Goal: Transaction & Acquisition: Purchase product/service

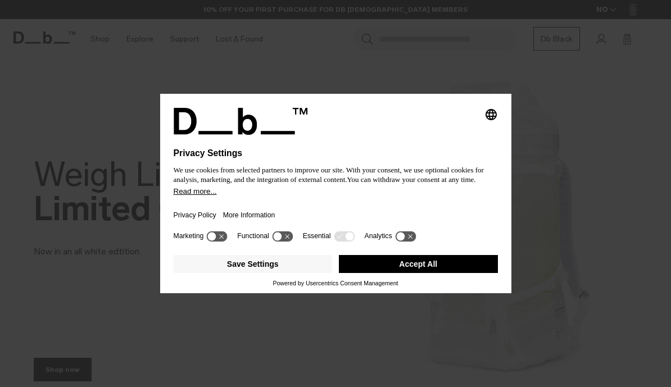
click at [423, 266] on button "Accept All" at bounding box center [418, 264] width 159 height 18
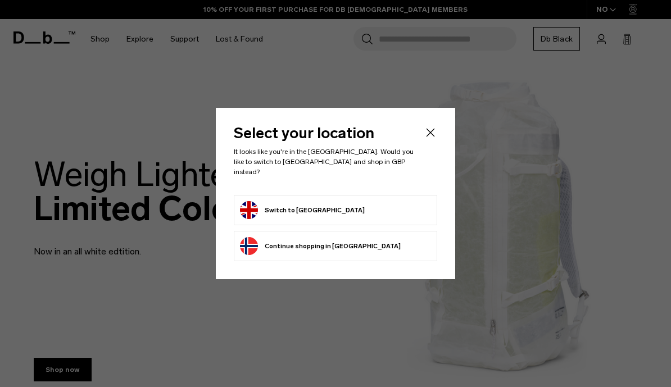
click at [338, 211] on button "Switch to United Kingdom" at bounding box center [302, 210] width 125 height 18
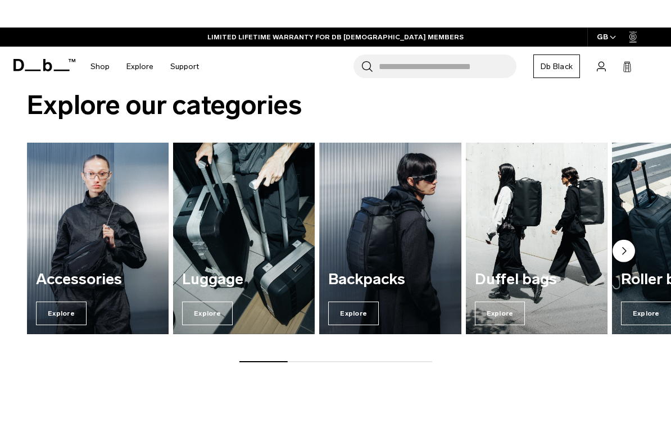
scroll to position [660, 0]
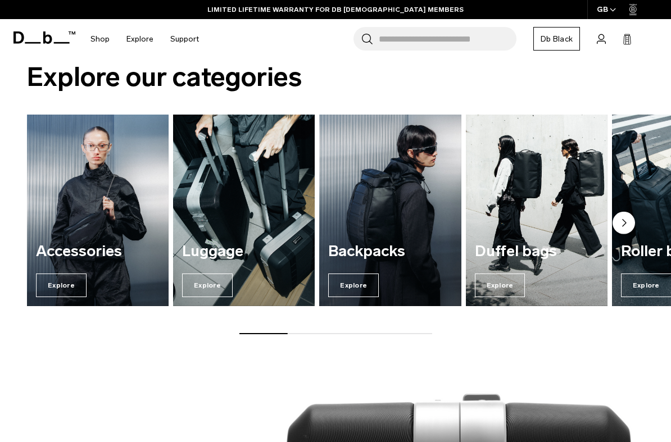
click at [205, 291] on span "Explore" at bounding box center [207, 286] width 51 height 24
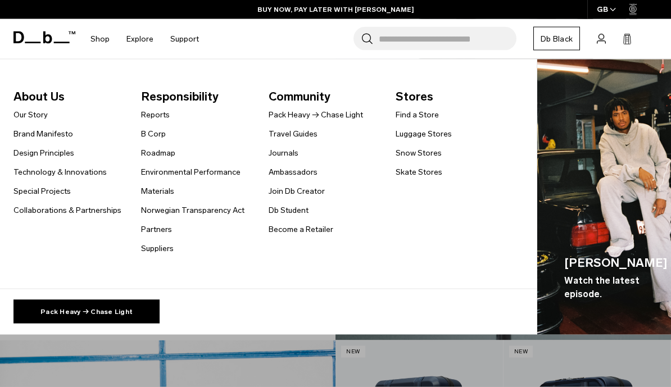
scroll to position [496, 0]
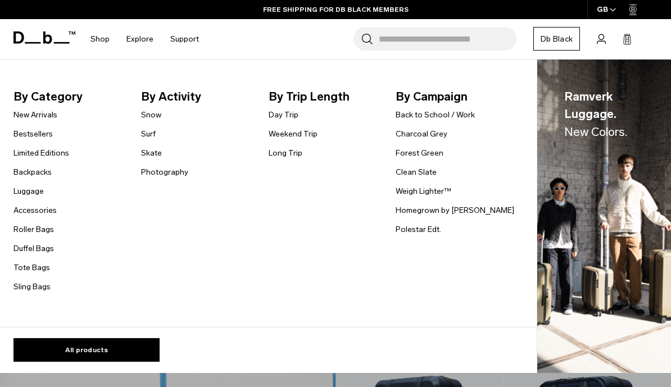
click at [148, 135] on link "Surf" at bounding box center [148, 134] width 15 height 12
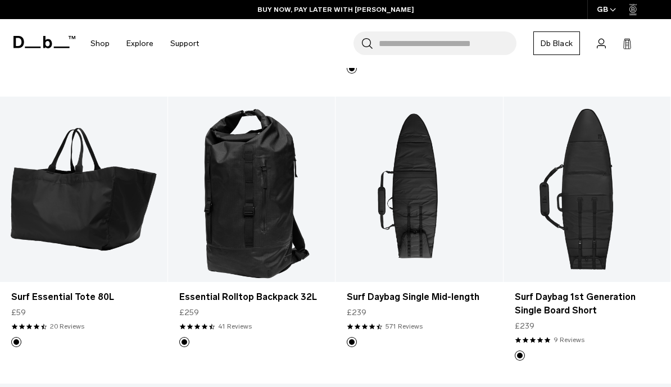
scroll to position [454, 0]
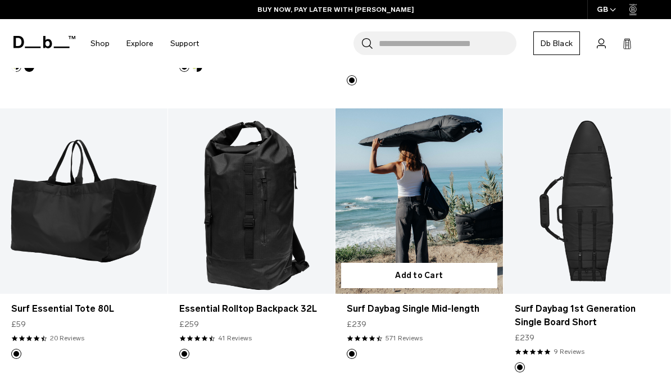
click at [435, 223] on link "Surf Daybag Single Mid-length" at bounding box center [418, 201] width 167 height 186
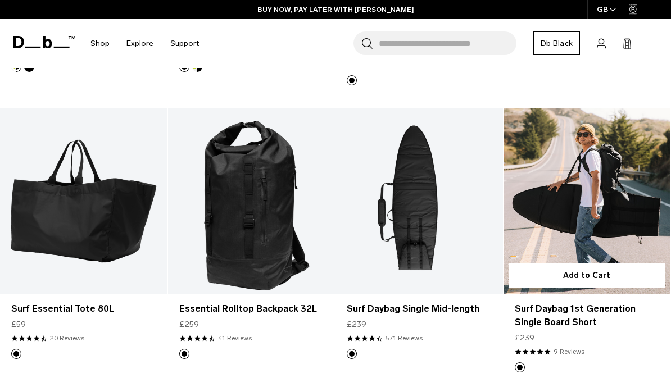
click at [589, 217] on link "Surf Daybag 1st Generation Single Board Short" at bounding box center [586, 201] width 167 height 186
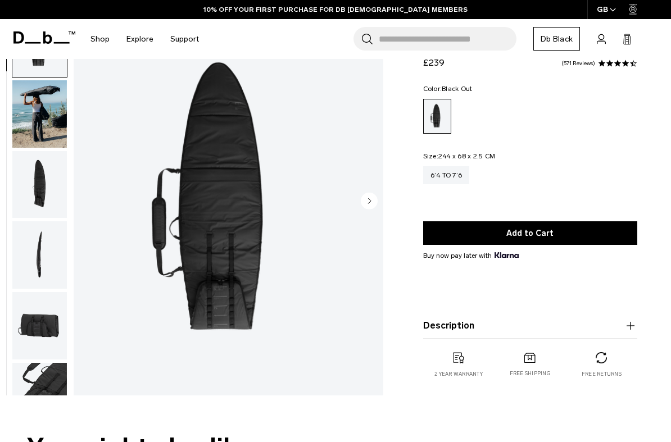
scroll to position [67, 0]
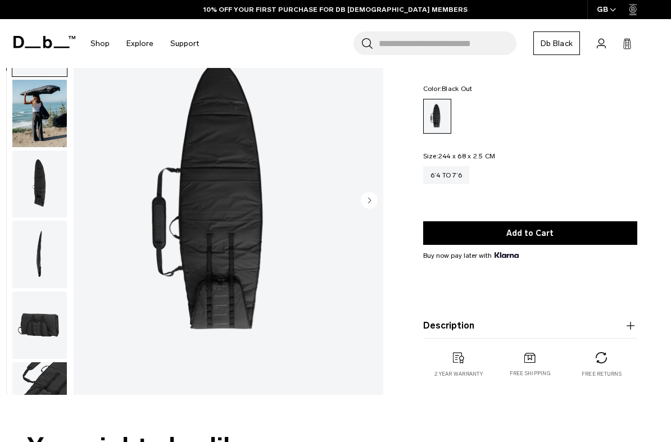
click at [35, 204] on img "button" at bounding box center [39, 184] width 55 height 67
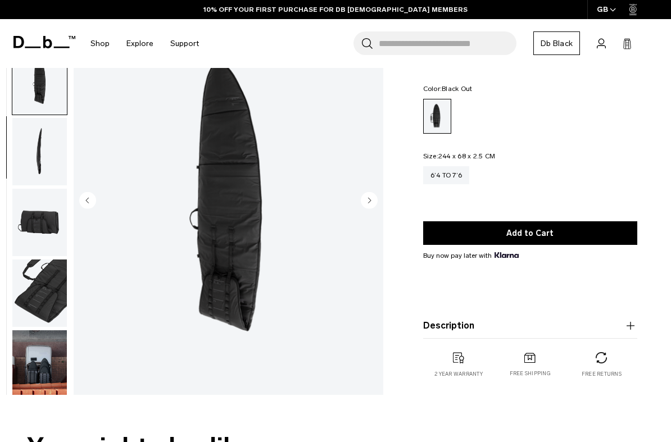
scroll to position [112, 0]
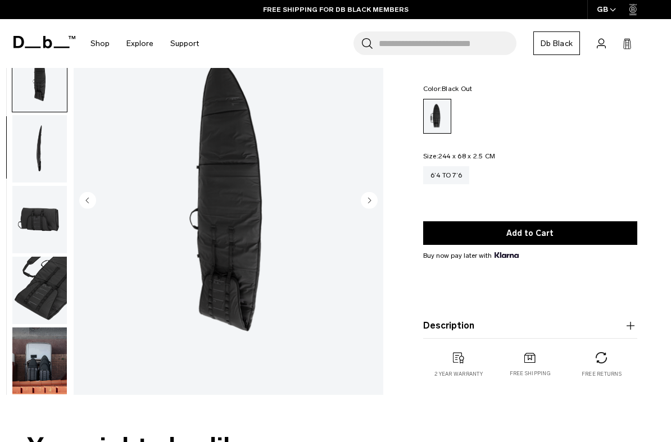
click at [42, 239] on img "button" at bounding box center [39, 219] width 55 height 67
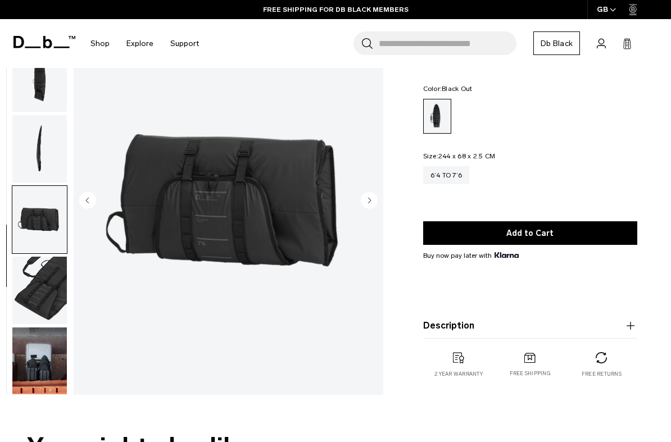
click at [30, 298] on img "button" at bounding box center [39, 290] width 55 height 67
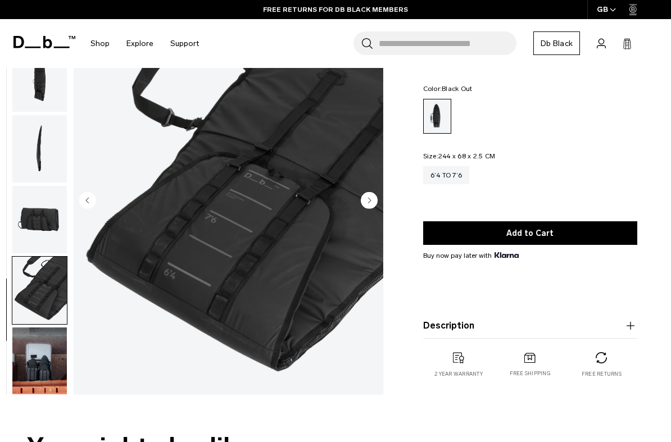
click at [40, 367] on img "button" at bounding box center [39, 361] width 55 height 67
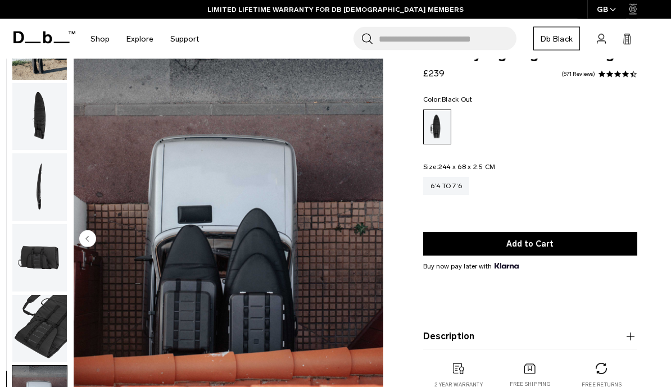
scroll to position [0, 0]
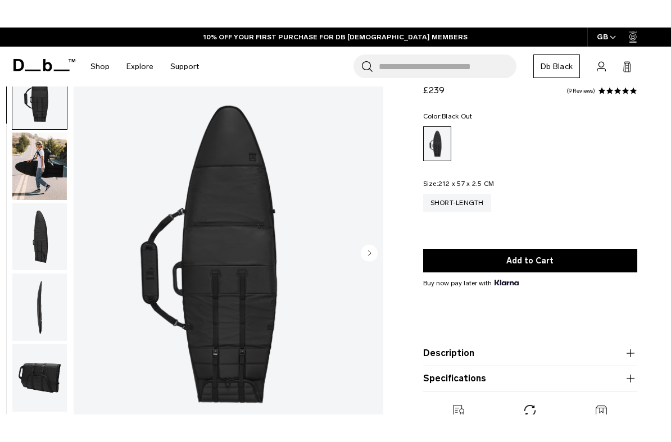
scroll to position [45, 0]
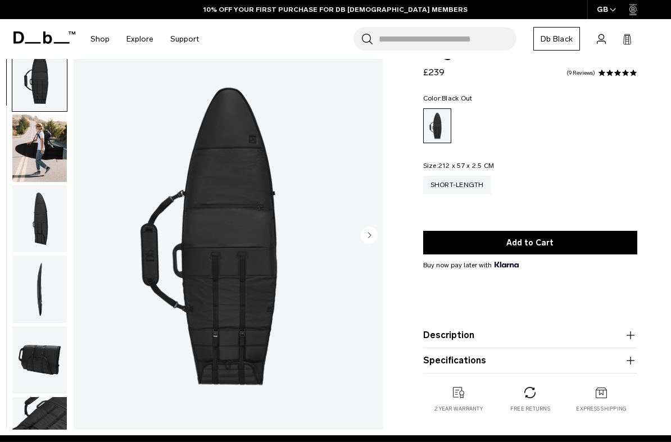
click at [39, 162] on img "button" at bounding box center [39, 148] width 55 height 67
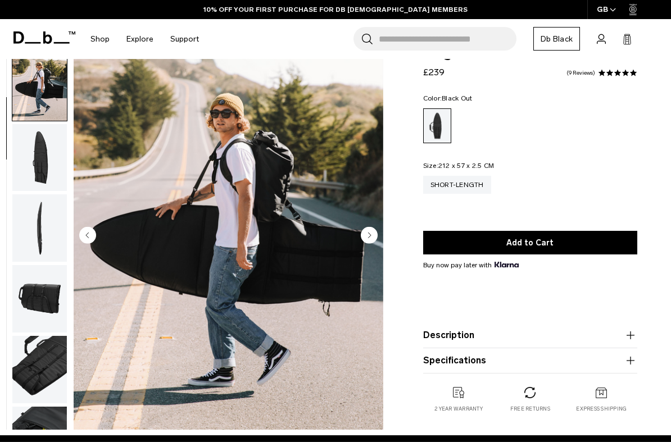
scroll to position [71, 0]
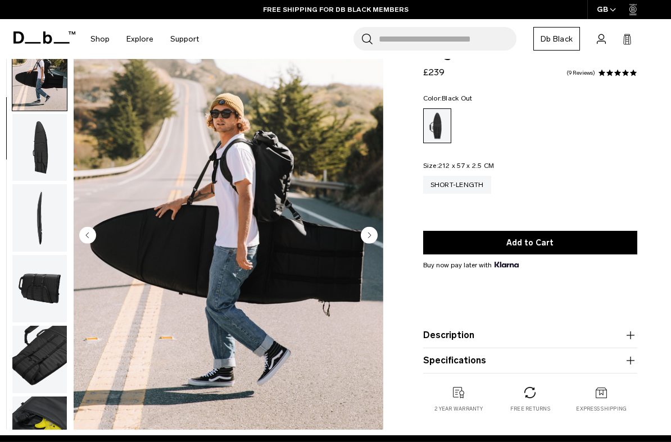
click at [32, 174] on img "button" at bounding box center [39, 147] width 55 height 67
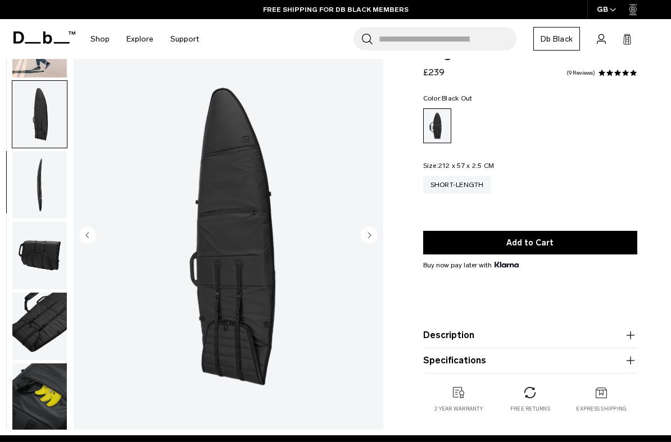
scroll to position [112, 0]
click at [40, 256] on img "button" at bounding box center [39, 254] width 55 height 67
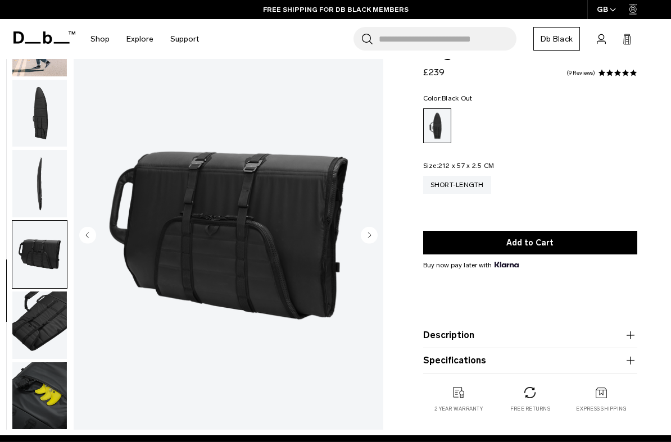
click at [53, 326] on img "button" at bounding box center [39, 325] width 55 height 67
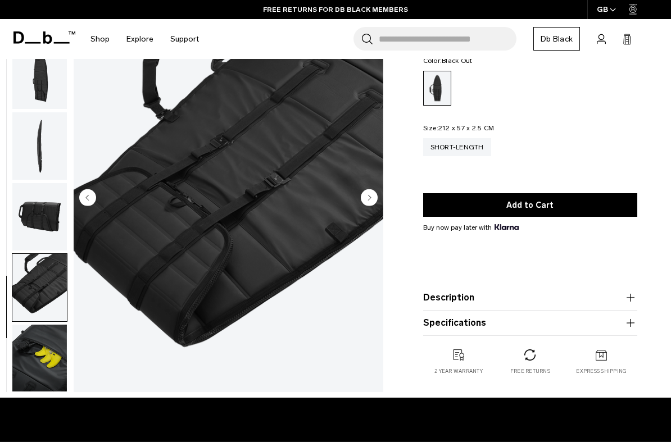
scroll to position [123, 0]
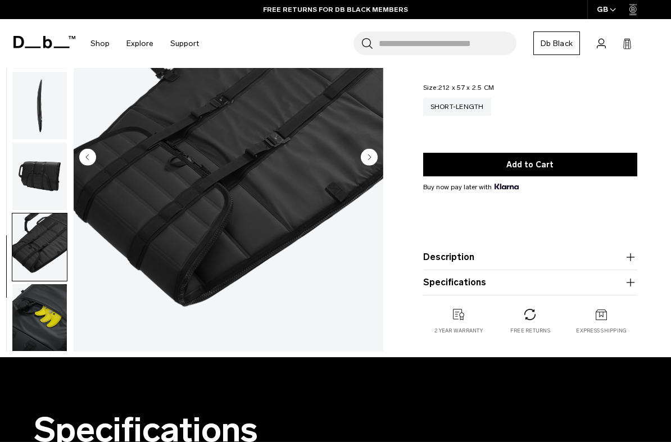
click at [40, 325] on img "button" at bounding box center [39, 317] width 55 height 67
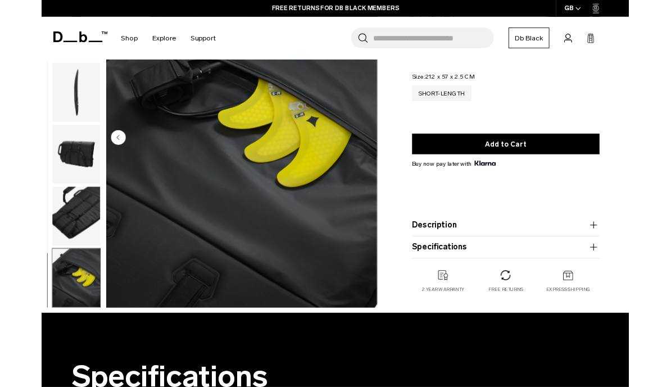
scroll to position [0, 0]
